Goal: Task Accomplishment & Management: Manage account settings

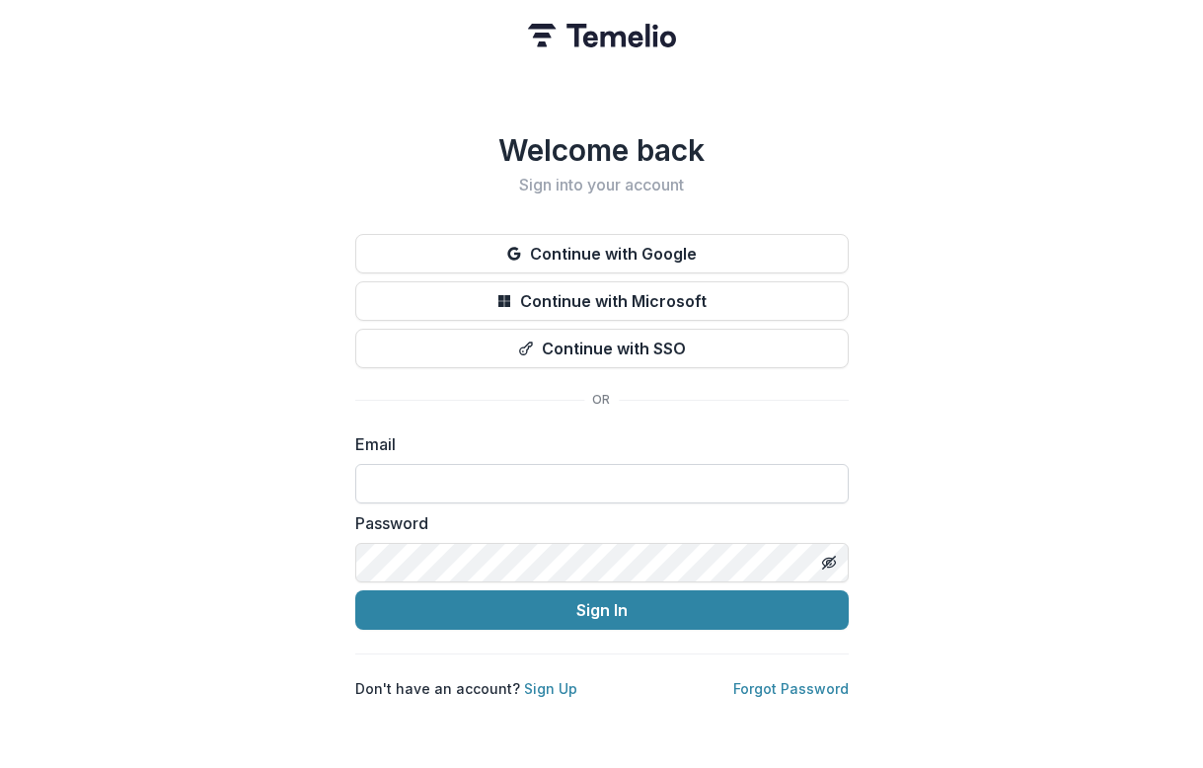
click at [399, 464] on input at bounding box center [602, 483] width 494 height 39
type input "**********"
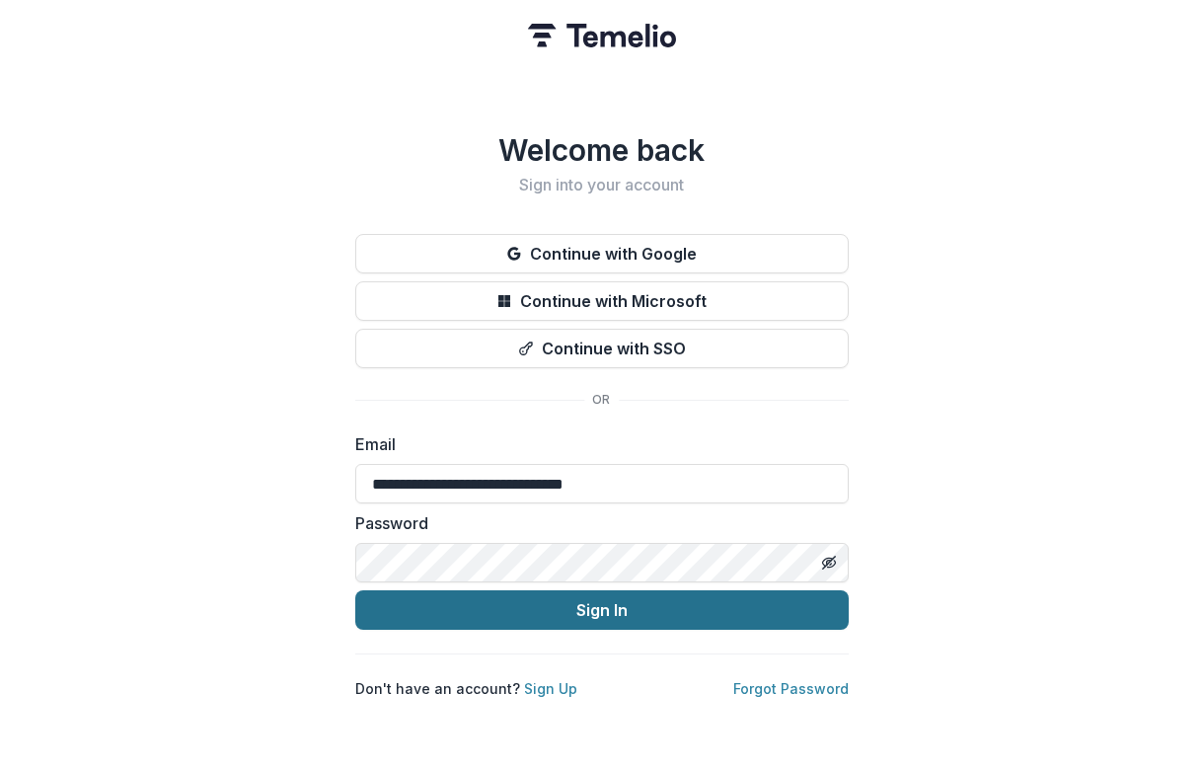
click at [444, 603] on button "Sign In" at bounding box center [602, 609] width 494 height 39
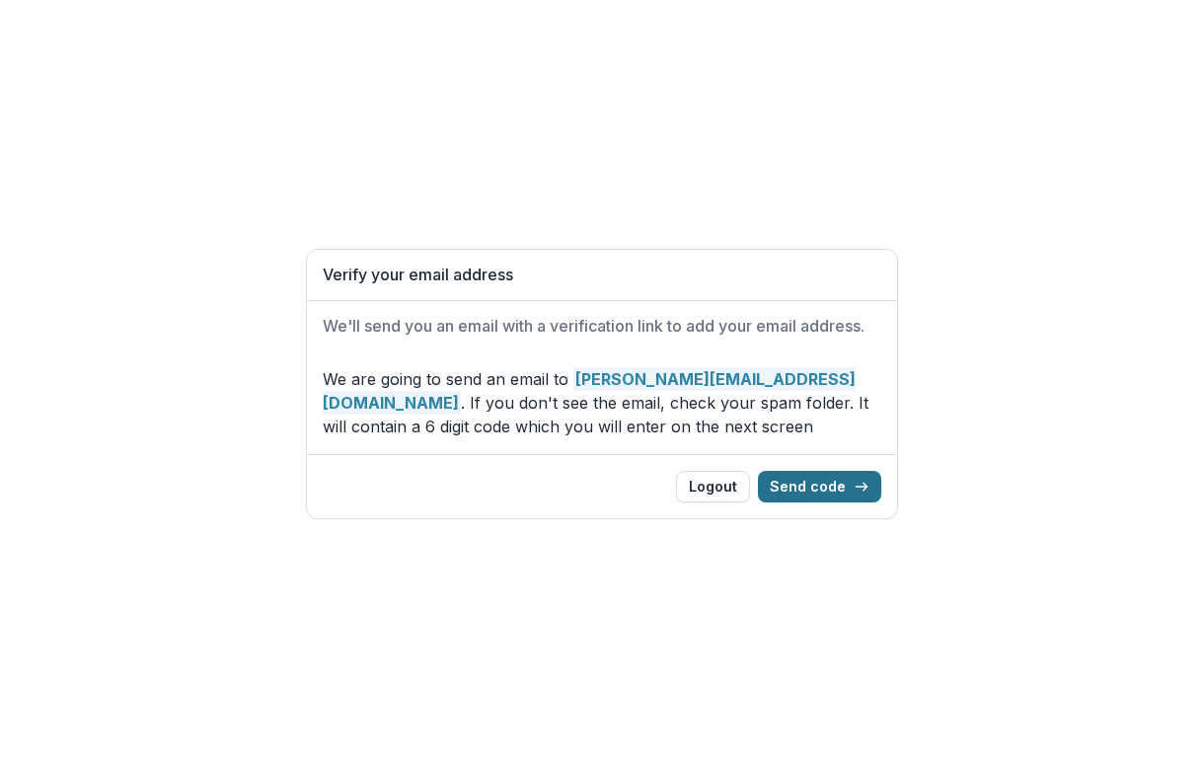
click at [843, 492] on button "Send code" at bounding box center [819, 487] width 123 height 32
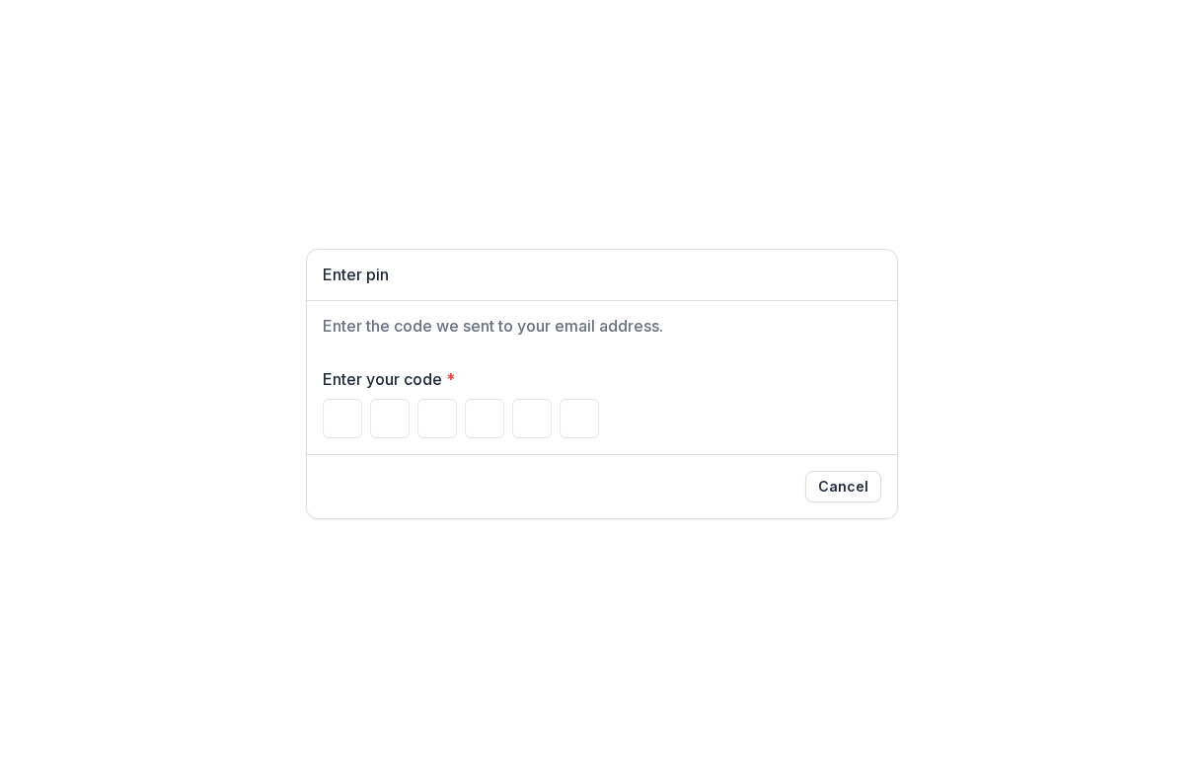
type input "*"
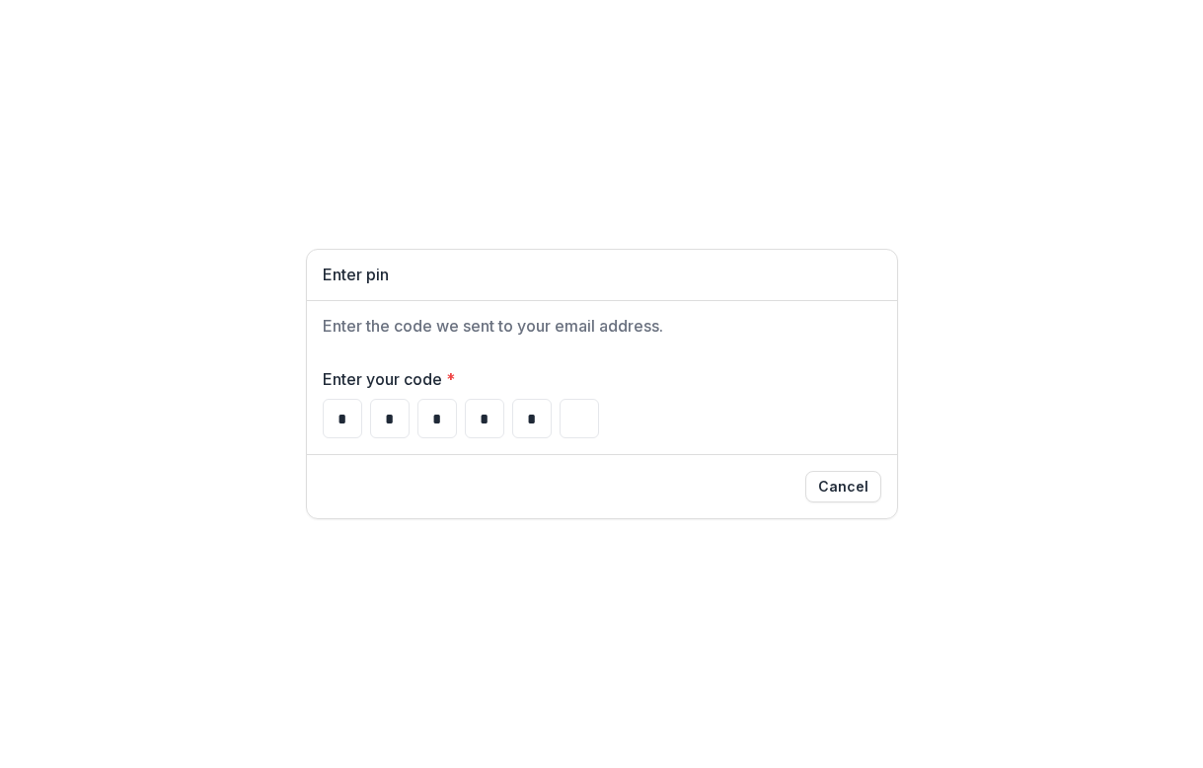
type input "*"
